Goal: Information Seeking & Learning: Learn about a topic

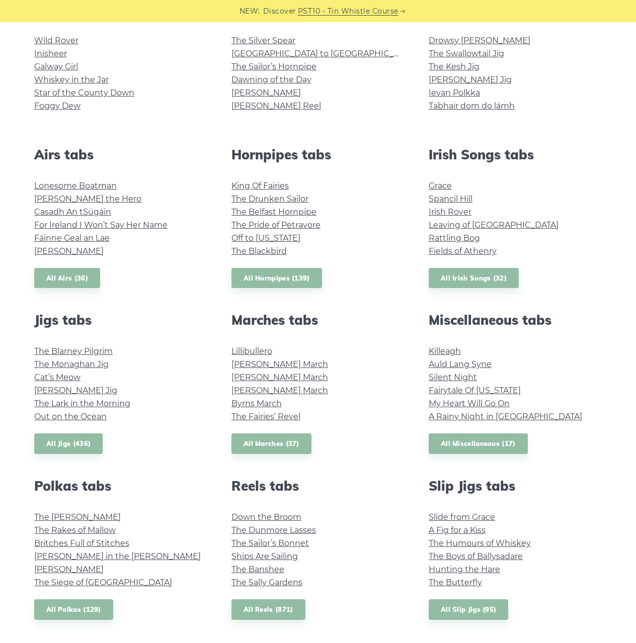
scroll to position [302, 0]
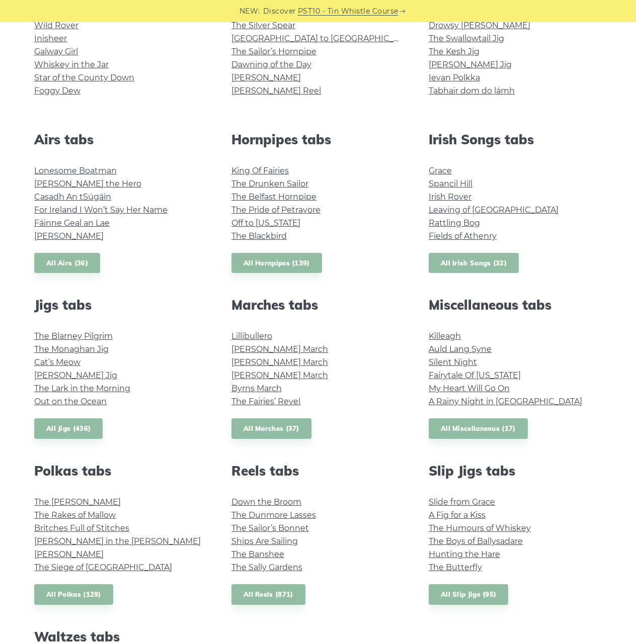
click at [494, 264] on link "All Irish Songs (32)" at bounding box center [474, 263] width 90 height 21
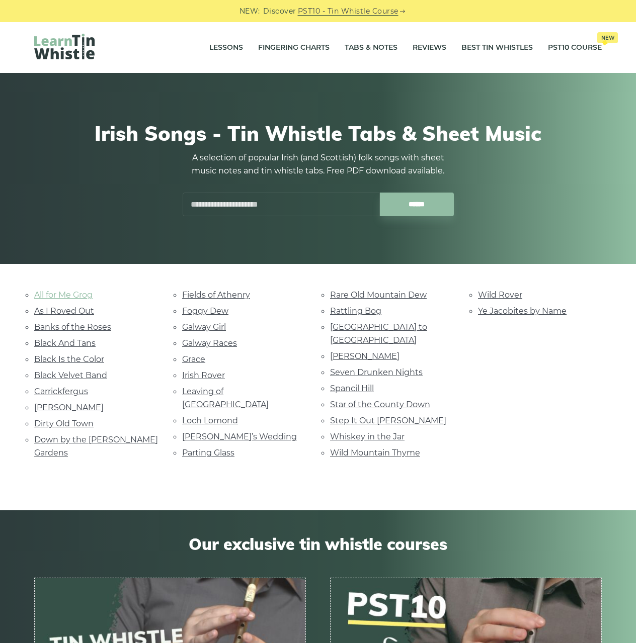
click at [66, 293] on link "All for Me Grog" at bounding box center [63, 295] width 58 height 10
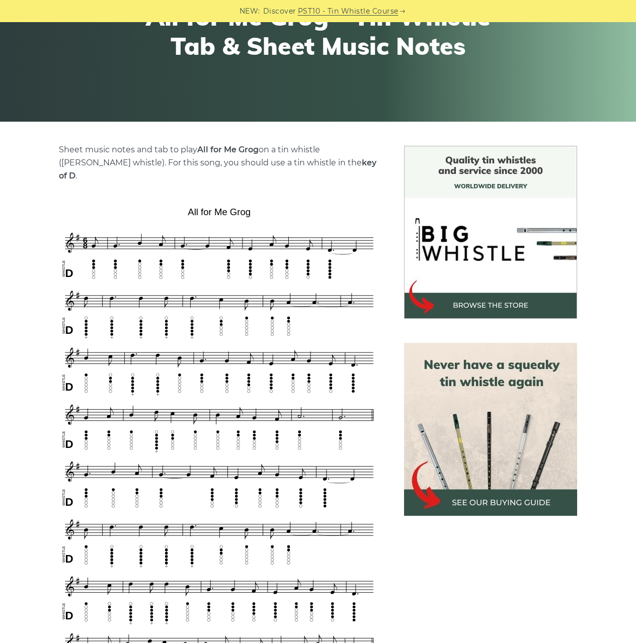
scroll to position [201, 0]
